Goal: Task Accomplishment & Management: Manage account settings

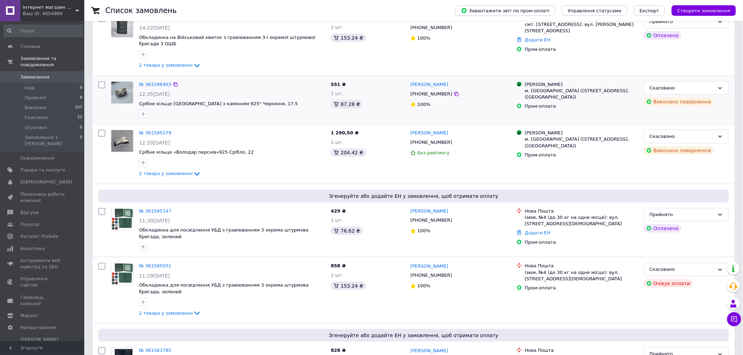
scroll to position [156, 0]
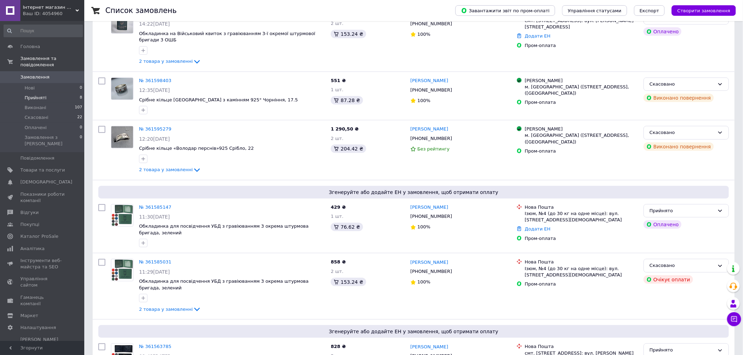
click at [34, 95] on span "Прийняті" at bounding box center [36, 98] width 22 height 6
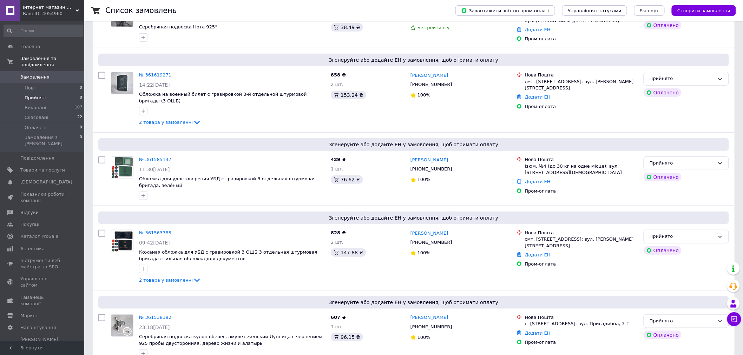
scroll to position [273, 0]
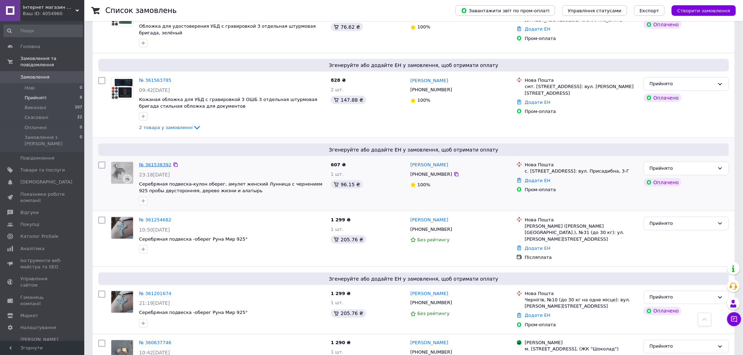
click at [156, 162] on link "№ 361538392" at bounding box center [155, 164] width 32 height 5
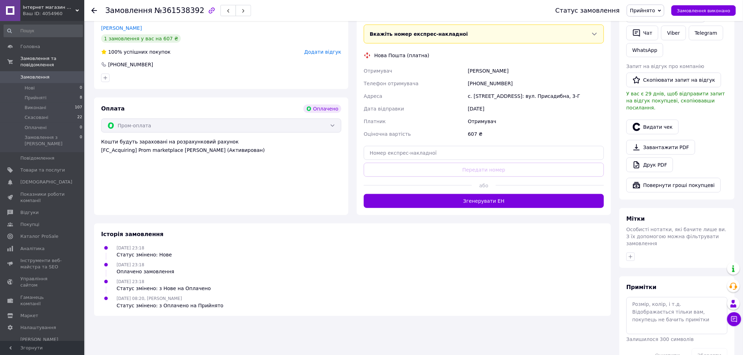
scroll to position [181, 0]
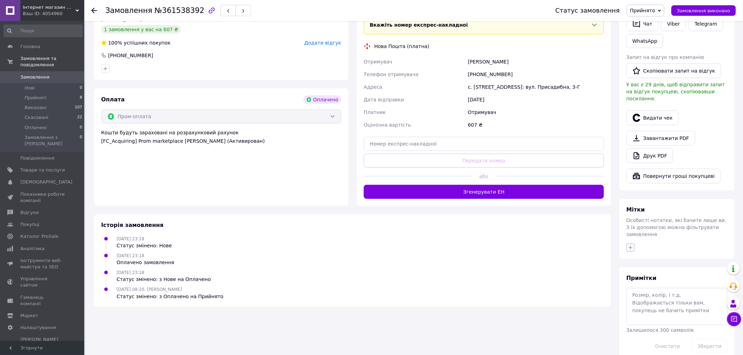
click at [627, 244] on button "button" at bounding box center [630, 248] width 8 height 8
click at [641, 307] on li "фіскалізовано" at bounding box center [670, 312] width 86 height 10
checkbox input "true"
click at [661, 353] on button "Додати мітку" at bounding box center [669, 360] width 79 height 14
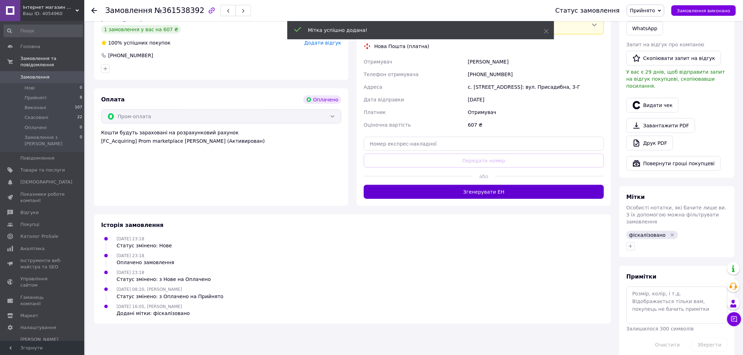
scroll to position [180, 0]
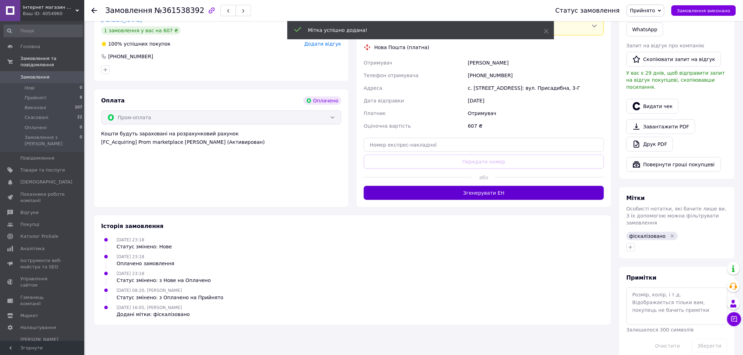
click at [485, 187] on button "Згенерувати ЕН" at bounding box center [484, 193] width 240 height 14
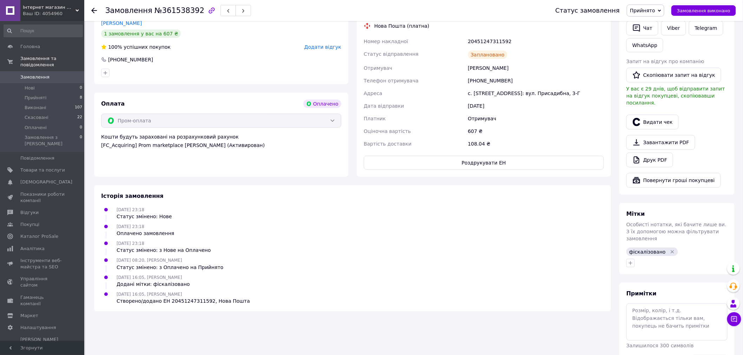
scroll to position [0, 0]
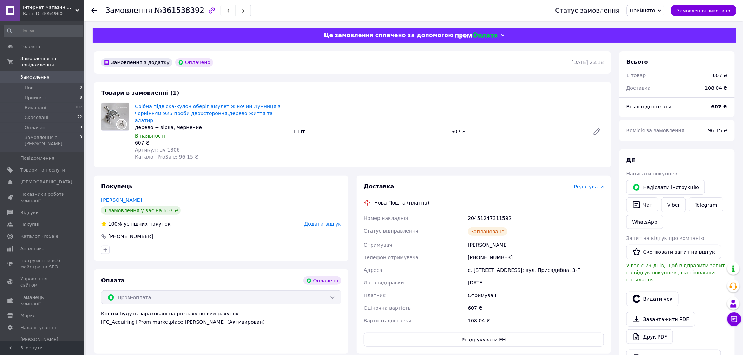
click at [95, 8] on icon at bounding box center [94, 11] width 6 height 6
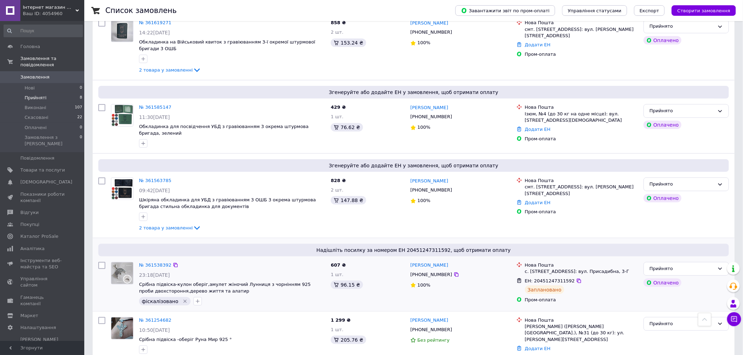
scroll to position [151, 0]
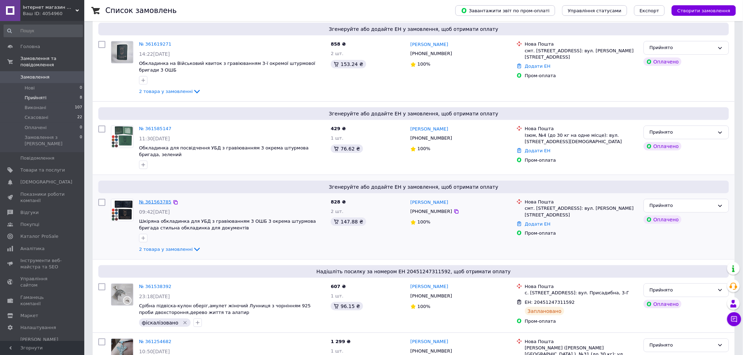
click at [146, 199] on link "№ 361563785" at bounding box center [155, 201] width 32 height 5
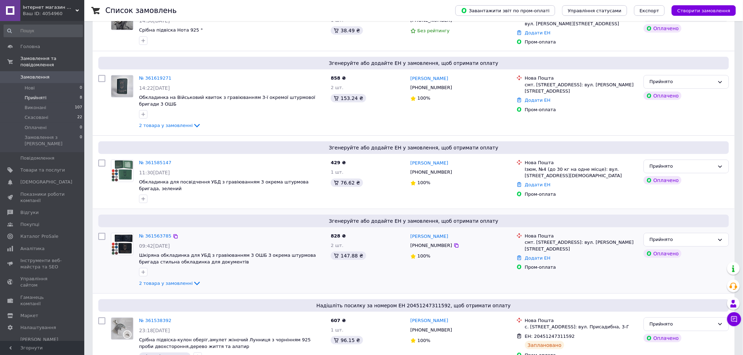
scroll to position [156, 0]
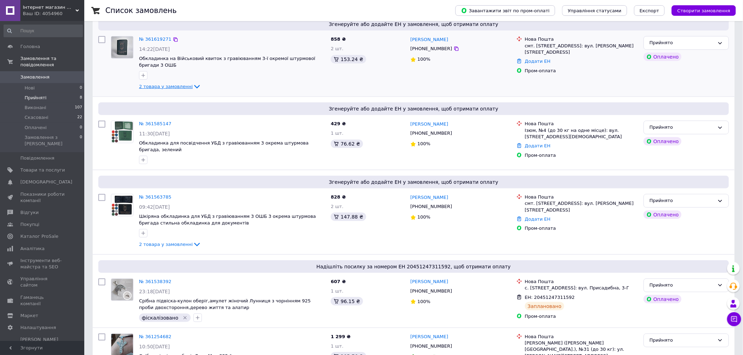
click at [164, 86] on span "2 товара у замовленні" at bounding box center [166, 86] width 54 height 5
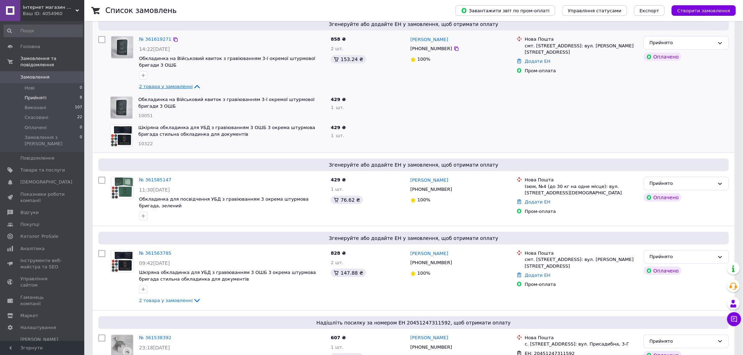
click at [164, 86] on span "2 товара у замовленні" at bounding box center [166, 86] width 54 height 5
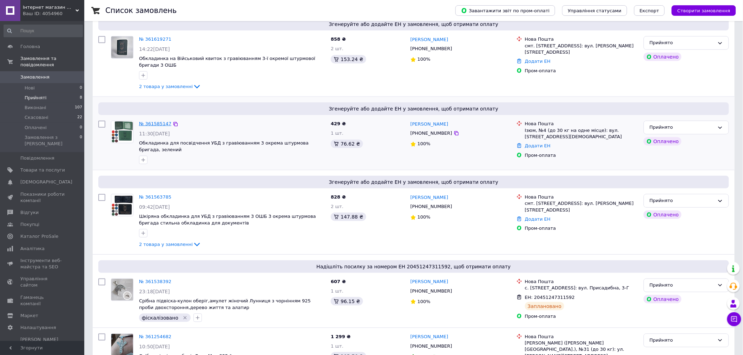
click at [156, 125] on link "№ 361585147" at bounding box center [155, 123] width 32 height 5
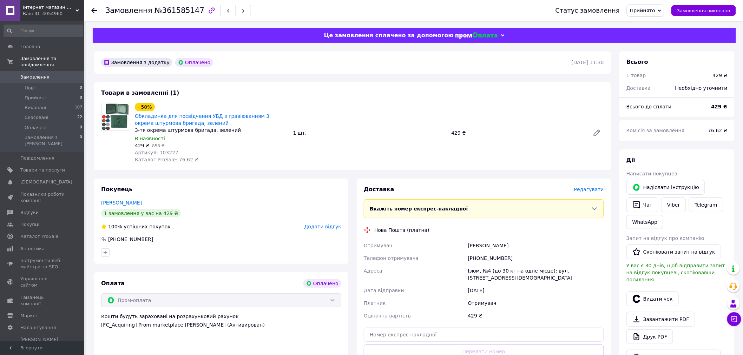
drag, startPoint x: 95, startPoint y: 11, endPoint x: 104, endPoint y: 19, distance: 11.7
click at [95, 11] on icon at bounding box center [94, 11] width 6 height 6
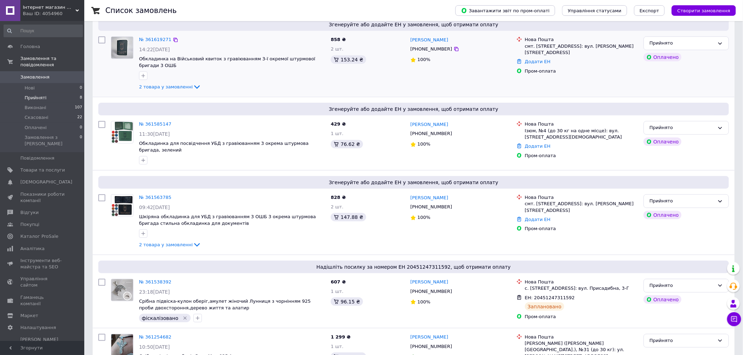
scroll to position [156, 0]
click at [145, 231] on icon "button" at bounding box center [143, 234] width 6 height 6
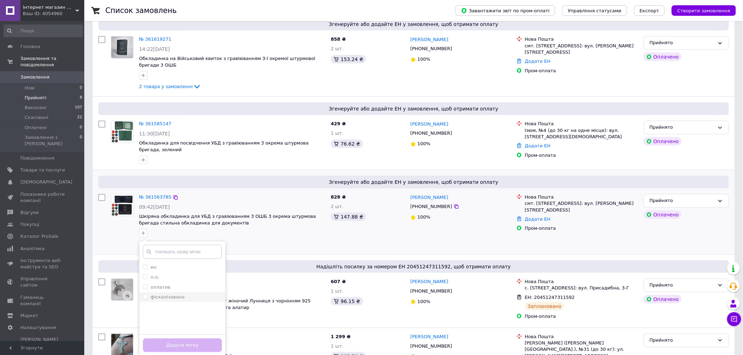
click at [147, 294] on input "фіскалізовано" at bounding box center [145, 296] width 5 height 5
checkbox input "true"
click at [173, 339] on button "Додати мітку" at bounding box center [182, 346] width 79 height 14
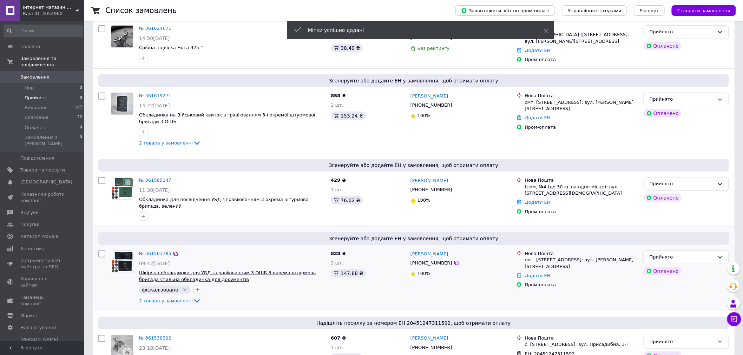
scroll to position [78, 0]
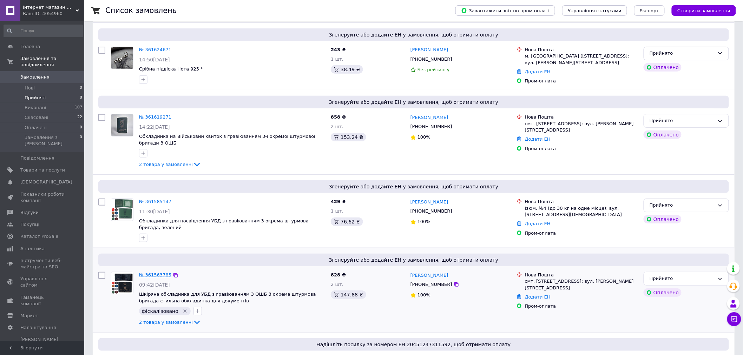
click at [154, 272] on link "№ 361563785" at bounding box center [155, 274] width 32 height 5
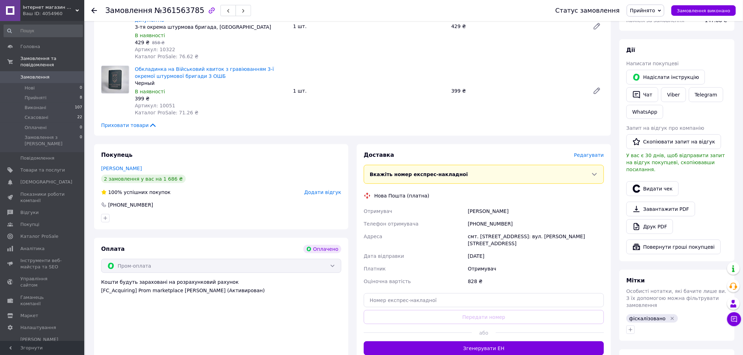
scroll to position [156, 0]
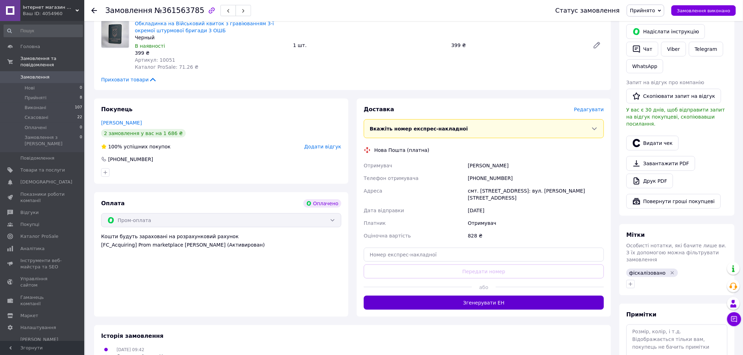
click at [505, 296] on button "Згенерувати ЕН" at bounding box center [484, 303] width 240 height 14
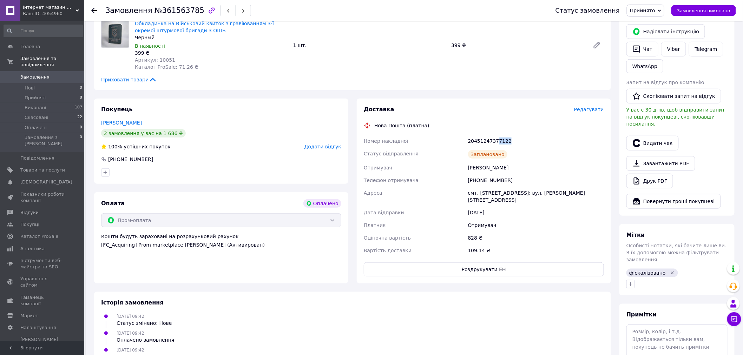
drag, startPoint x: 494, startPoint y: 134, endPoint x: 528, endPoint y: 138, distance: 34.3
click at [511, 135] on div "20451247377122" at bounding box center [535, 141] width 139 height 13
click at [92, 11] on use at bounding box center [94, 11] width 6 height 6
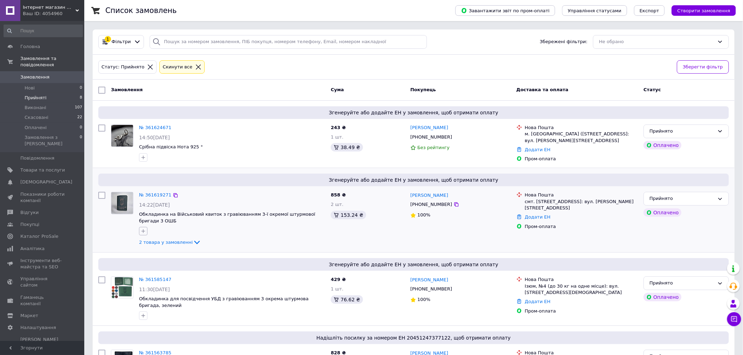
click at [144, 232] on icon "button" at bounding box center [143, 231] width 6 height 6
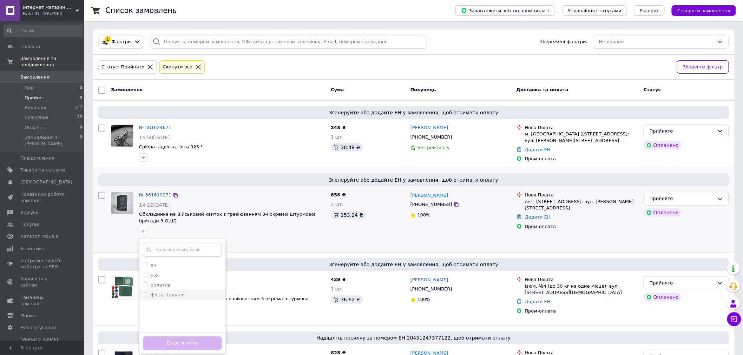
click at [150, 296] on label "фіскалізовано" at bounding box center [164, 295] width 42 height 6
click at [147, 296] on input "фіскалізовано" at bounding box center [145, 294] width 5 height 5
click at [143, 293] on input "фіскалізовано" at bounding box center [145, 294] width 5 height 5
checkbox input "true"
click at [161, 340] on button "Додати мітку" at bounding box center [182, 344] width 79 height 14
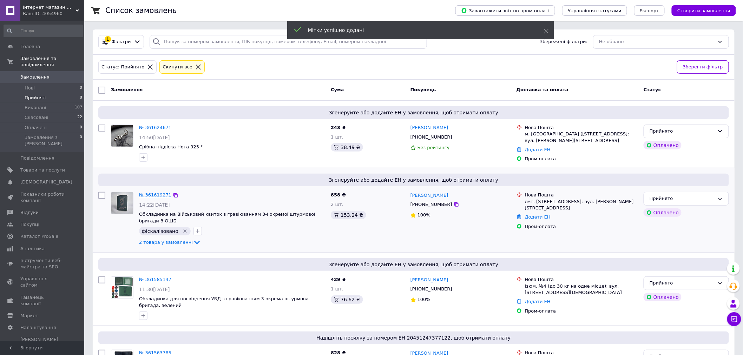
click at [151, 194] on link "№ 361619271" at bounding box center [155, 194] width 32 height 5
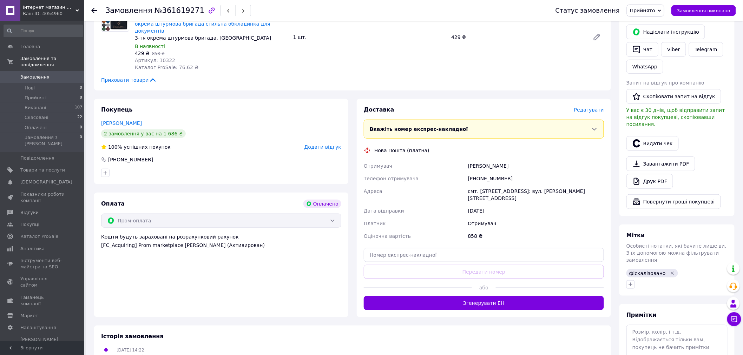
scroll to position [156, 0]
click at [486, 296] on button "Згенерувати ЕН" at bounding box center [484, 303] width 240 height 14
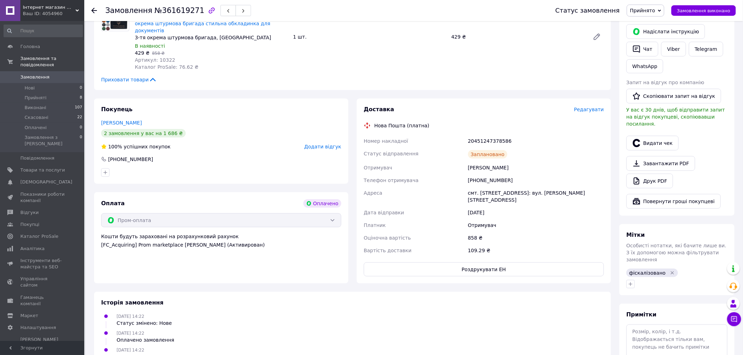
click at [94, 9] on icon at bounding box center [94, 11] width 6 height 6
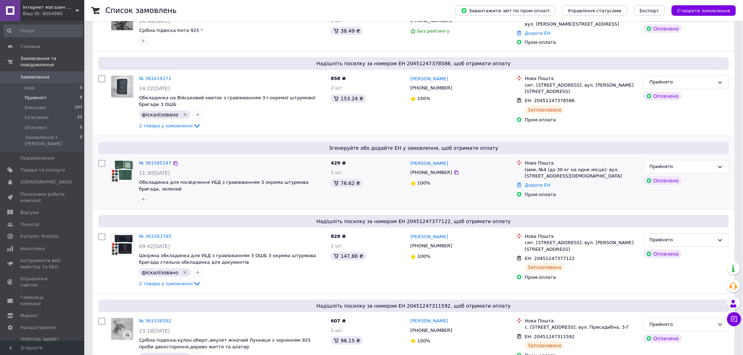
scroll to position [117, 0]
click at [155, 164] on link "№ 361585147" at bounding box center [155, 162] width 32 height 5
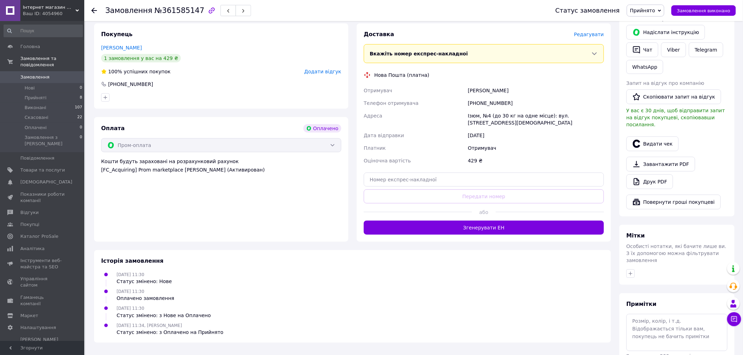
scroll to position [156, 0]
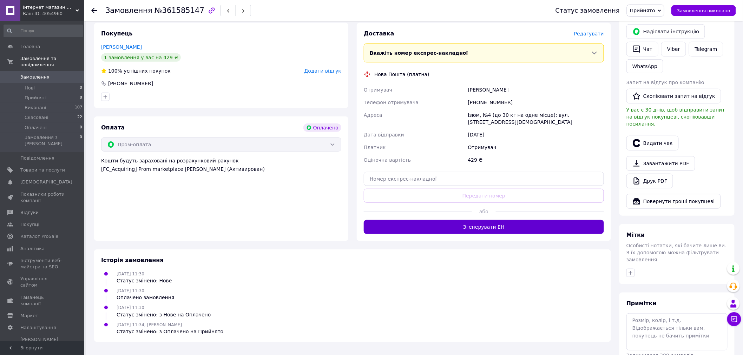
click at [461, 220] on button "Згенерувати ЕН" at bounding box center [484, 227] width 240 height 14
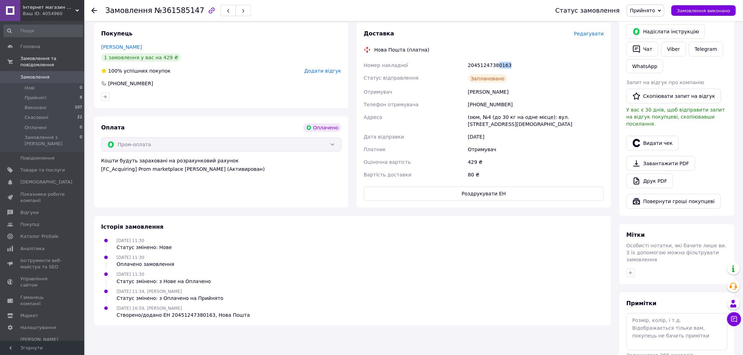
drag, startPoint x: 510, startPoint y: 66, endPoint x: 496, endPoint y: 68, distance: 14.9
click at [496, 68] on div "20451247380163" at bounding box center [535, 65] width 139 height 13
click at [94, 11] on use at bounding box center [94, 11] width 6 height 6
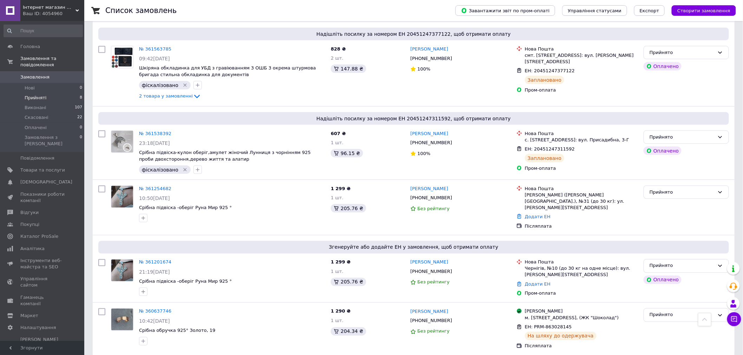
scroll to position [317, 0]
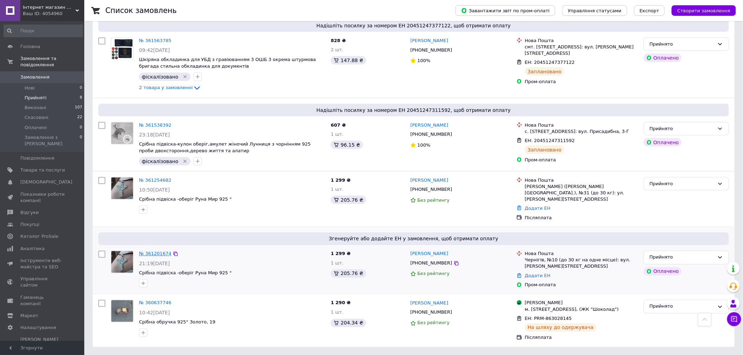
click at [150, 251] on link "№ 361201674" at bounding box center [155, 253] width 32 height 5
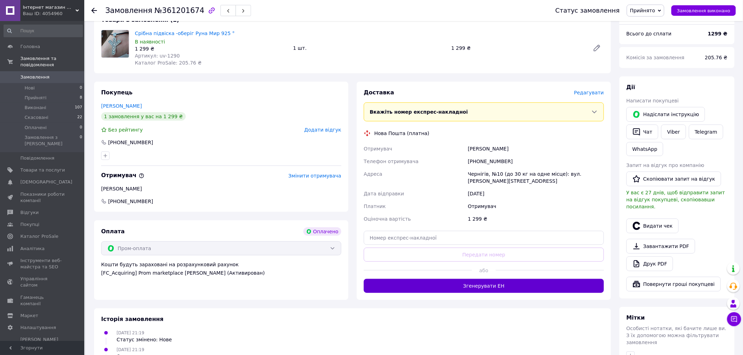
scroll to position [117, 0]
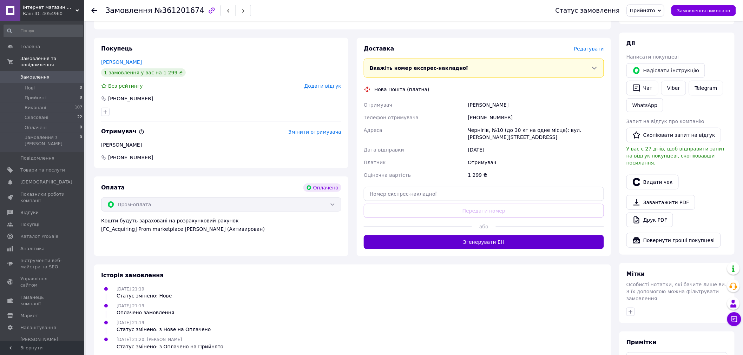
click at [501, 244] on button "Згенерувати ЕН" at bounding box center [484, 242] width 240 height 14
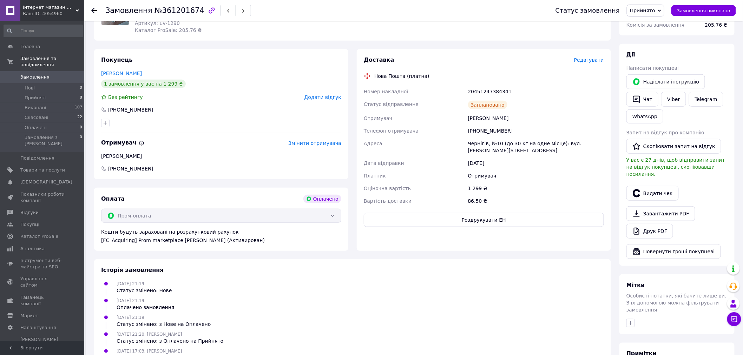
scroll to position [181, 0]
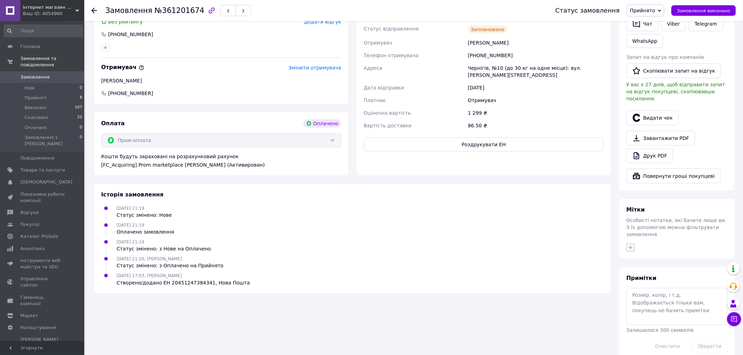
click at [631, 245] on icon "button" at bounding box center [631, 248] width 6 height 6
click at [634, 309] on input "фіскалізовано" at bounding box center [632, 311] width 5 height 5
checkbox input "true"
click at [656, 353] on button "Додати мітку" at bounding box center [669, 360] width 79 height 14
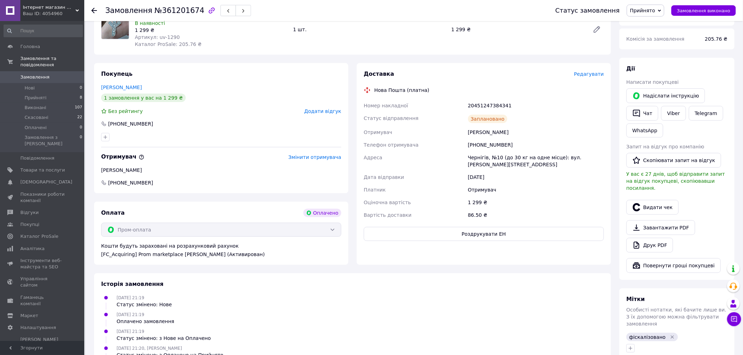
scroll to position [0, 0]
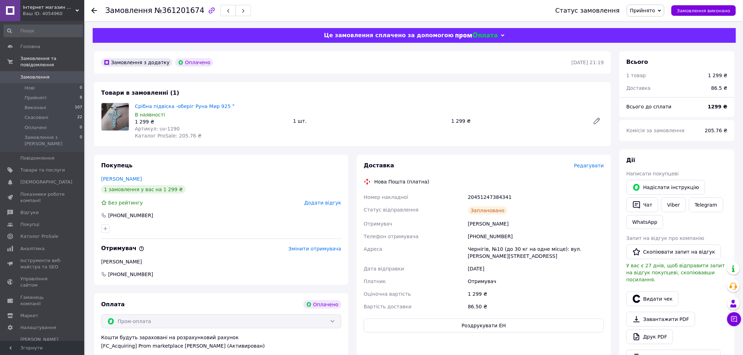
click at [95, 11] on icon at bounding box center [94, 11] width 6 height 6
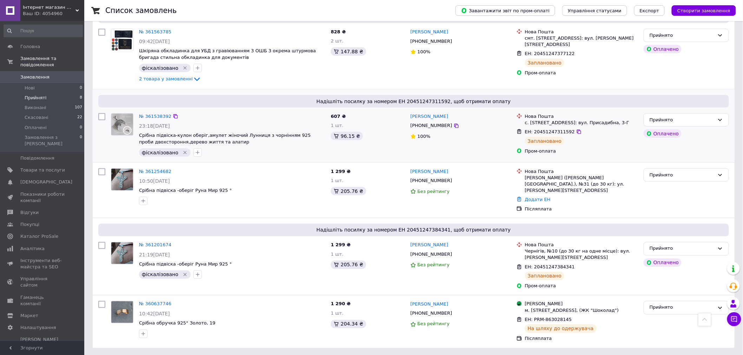
scroll to position [326, 0]
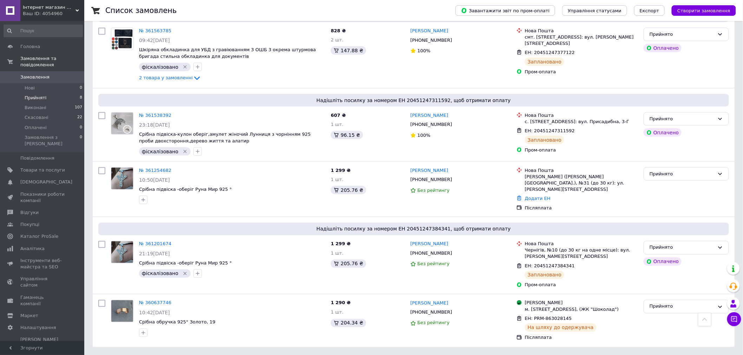
click at [50, 93] on li "Прийняті 8" at bounding box center [43, 98] width 86 height 10
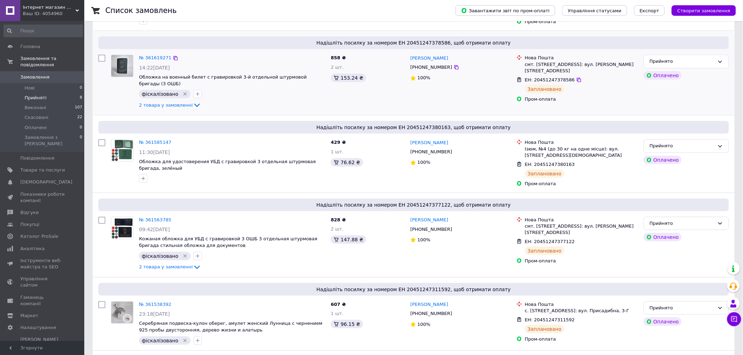
scroll to position [164, 0]
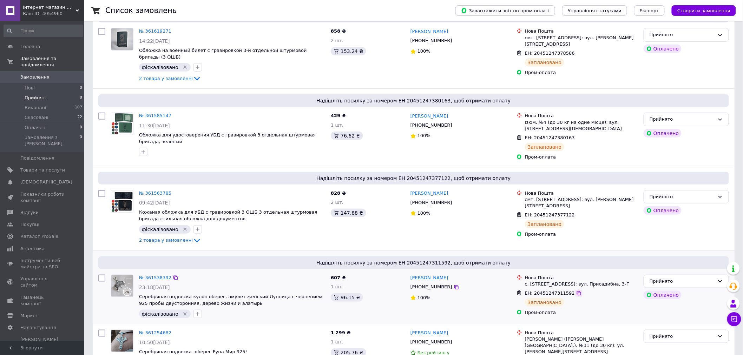
click at [577, 291] on icon at bounding box center [579, 293] width 4 height 4
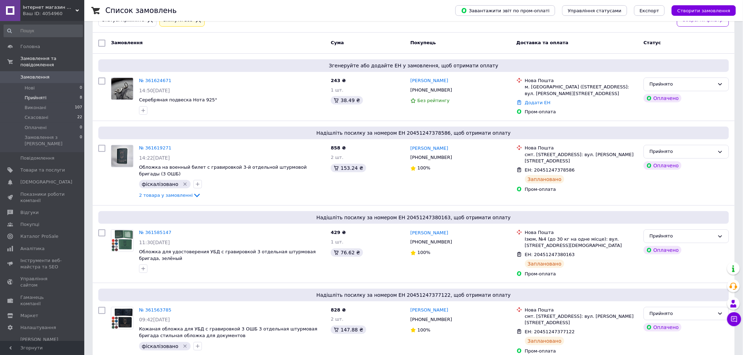
scroll to position [0, 0]
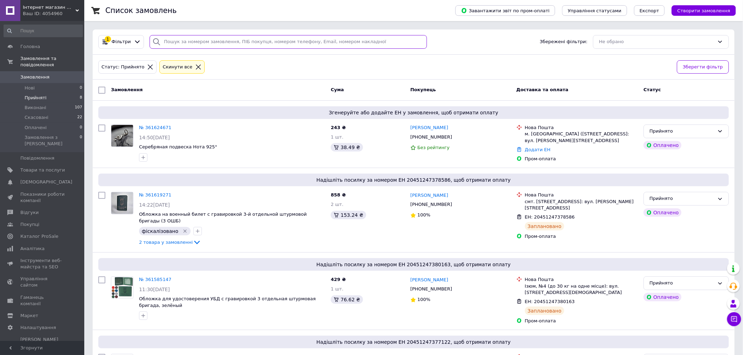
click at [212, 43] on input "search" at bounding box center [288, 42] width 277 height 14
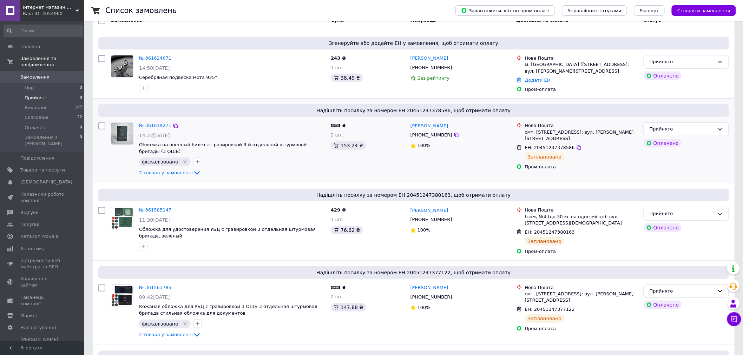
scroll to position [234, 0]
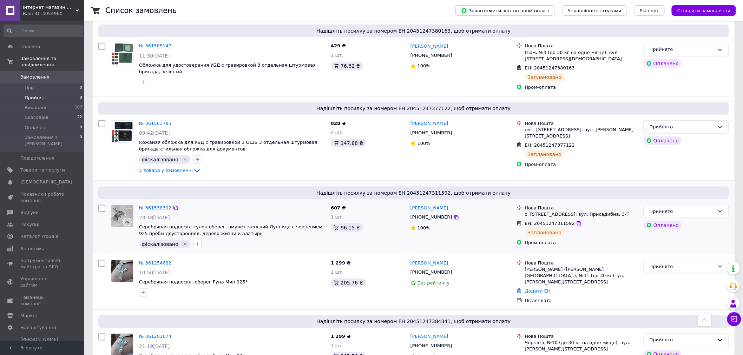
click at [577, 221] on icon at bounding box center [579, 223] width 4 height 4
